Goal: Communication & Community: Answer question/provide support

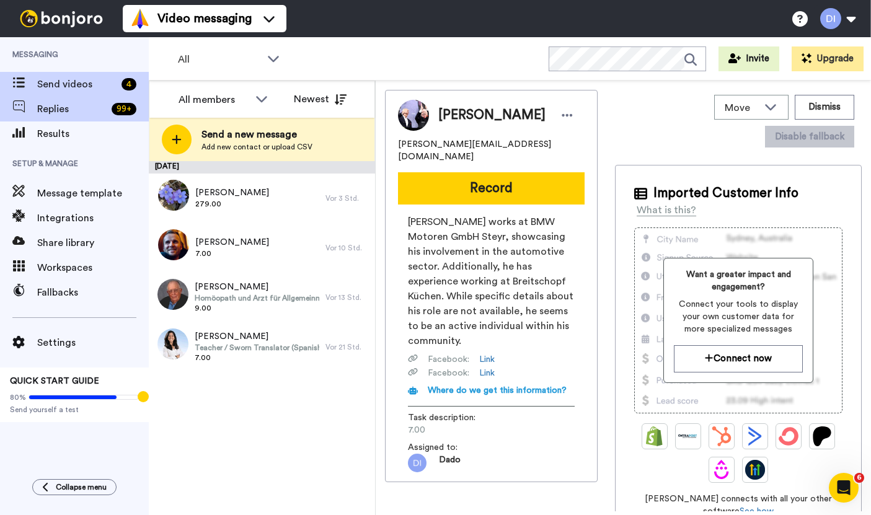
click at [58, 113] on html "Video messaging Help docs Settings Messaging Send videos 4 Replies 99 + Results…" at bounding box center [435, 257] width 871 height 515
click at [59, 114] on span "Replies" at bounding box center [71, 109] width 69 height 15
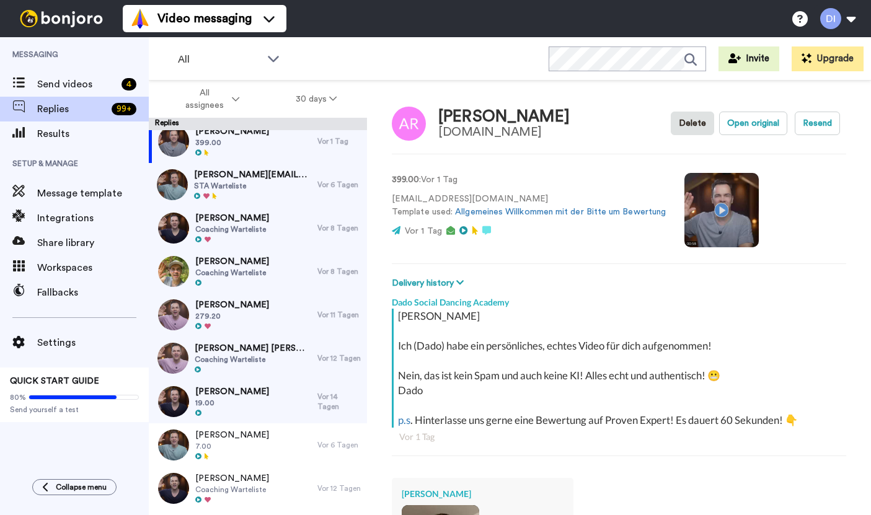
scroll to position [12, 0]
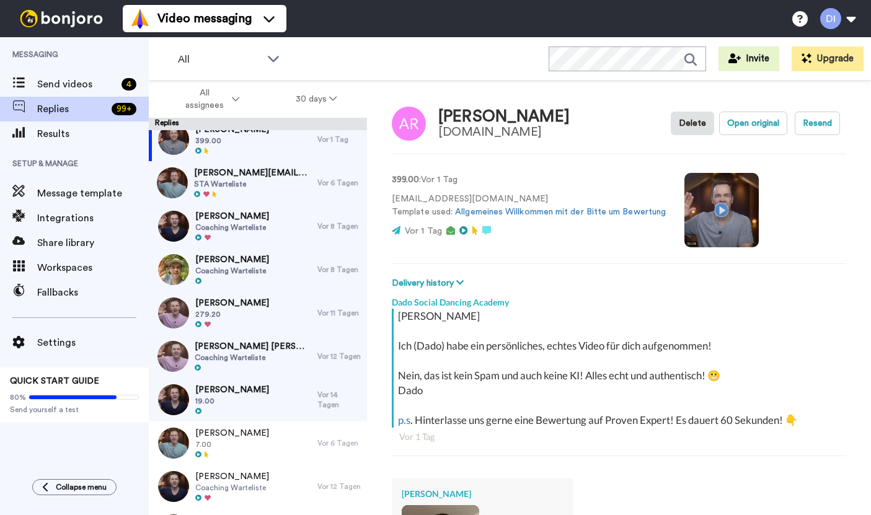
click at [271, 175] on span "dominik@tanzhaus-minden.de" at bounding box center [252, 173] width 117 height 12
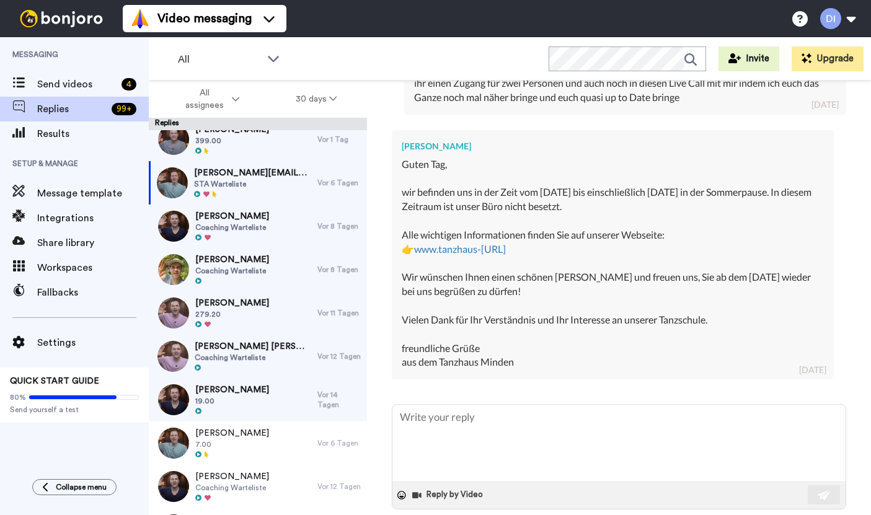
scroll to position [594, 0]
type textarea "x"
